Goal: Find specific page/section: Find specific page/section

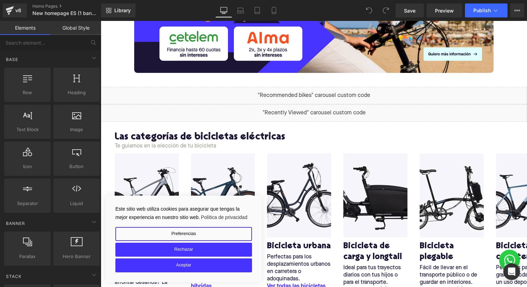
scroll to position [365, 0]
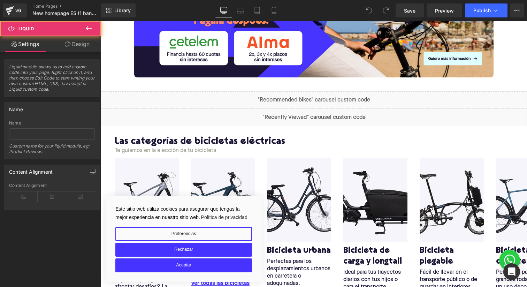
click at [320, 102] on div "Liquid" at bounding box center [314, 99] width 426 height 17
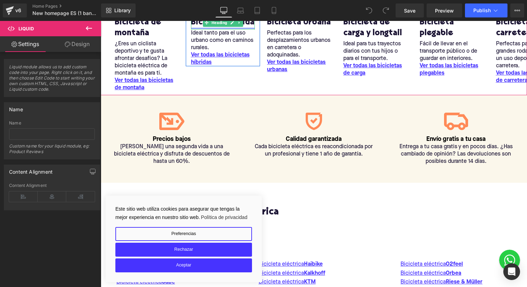
scroll to position [647, 0]
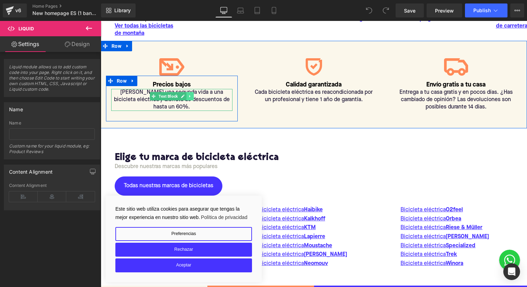
click at [191, 98] on icon at bounding box center [190, 96] width 4 height 4
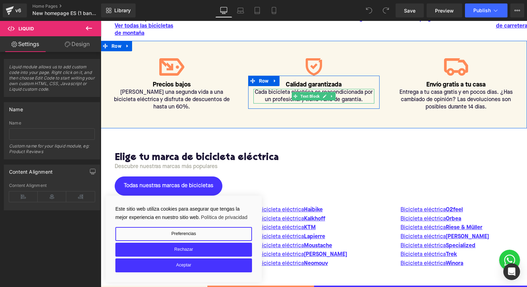
click at [288, 99] on p "Cada bicicleta eléctrica es reacondicionada por un profesional y tiene 1 año de…" at bounding box center [313, 96] width 121 height 15
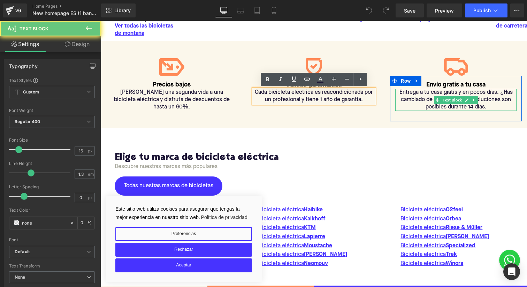
click at [421, 93] on div "Entrega a tu casa gratis y en pocos días. ¿Has cambiado de opinión? Las devoluc…" at bounding box center [455, 100] width 121 height 22
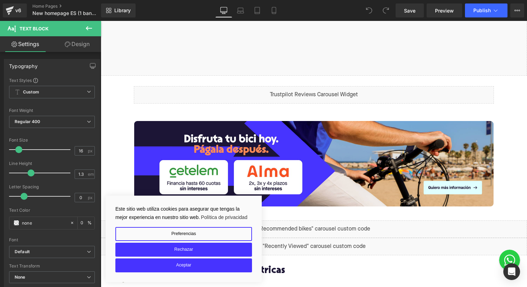
scroll to position [235, 0]
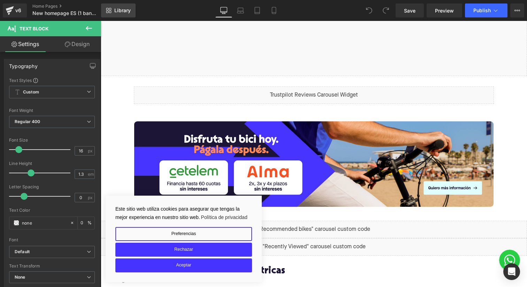
click at [118, 6] on link "Library" at bounding box center [118, 10] width 35 height 14
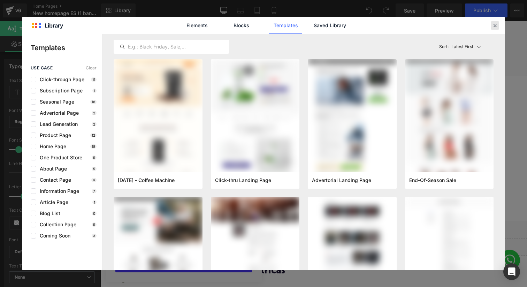
click at [492, 24] on div at bounding box center [495, 25] width 8 height 8
